Goal: Task Accomplishment & Management: Manage account settings

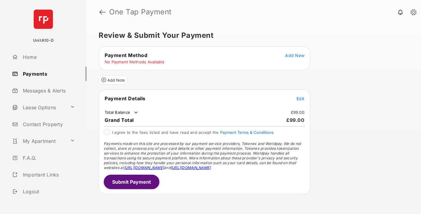
click at [295, 55] on span "Add New" at bounding box center [294, 55] width 19 height 5
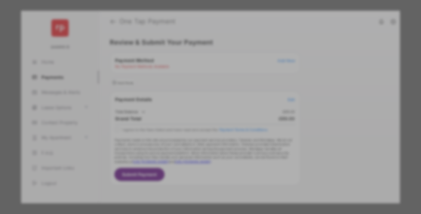
click at [209, 106] on div "BACS Direct Debit" at bounding box center [210, 109] width 135 height 11
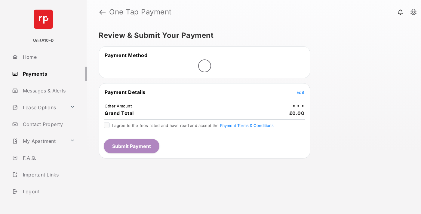
click at [301, 92] on span "Edit" at bounding box center [301, 92] width 8 height 5
